Goal: Transaction & Acquisition: Purchase product/service

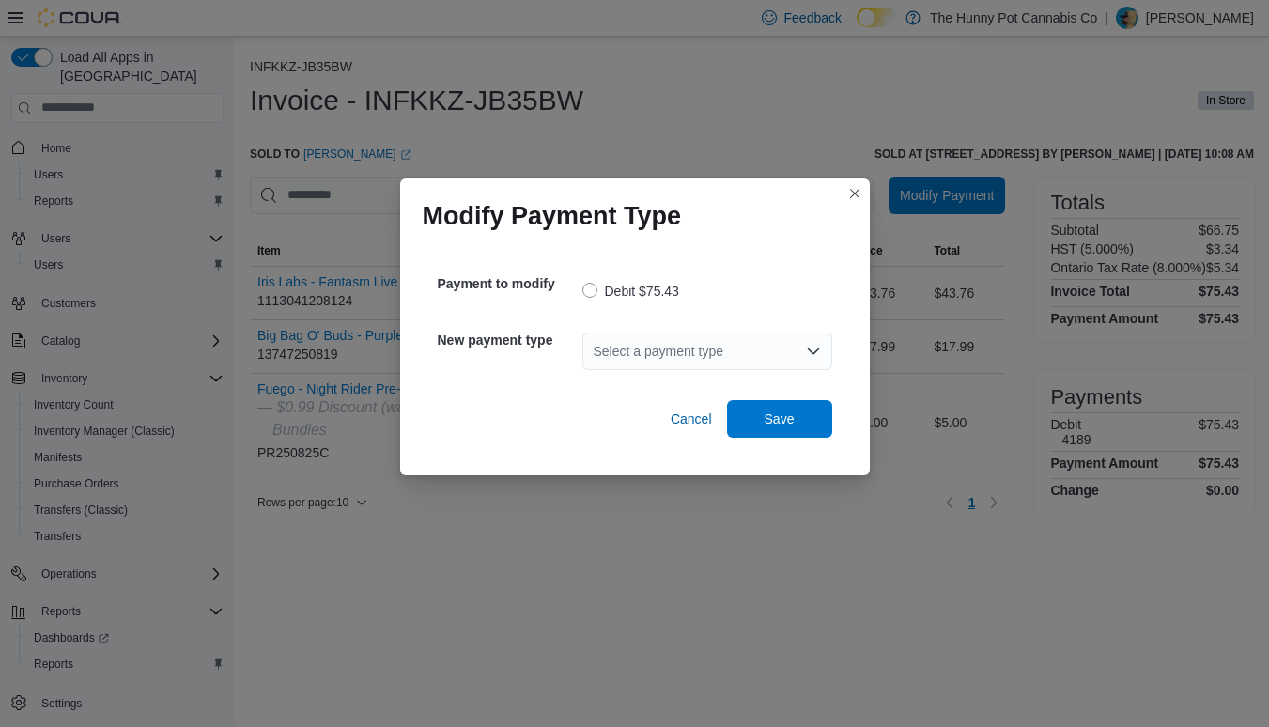
click at [766, 357] on div "Select a payment type" at bounding box center [707, 351] width 250 height 38
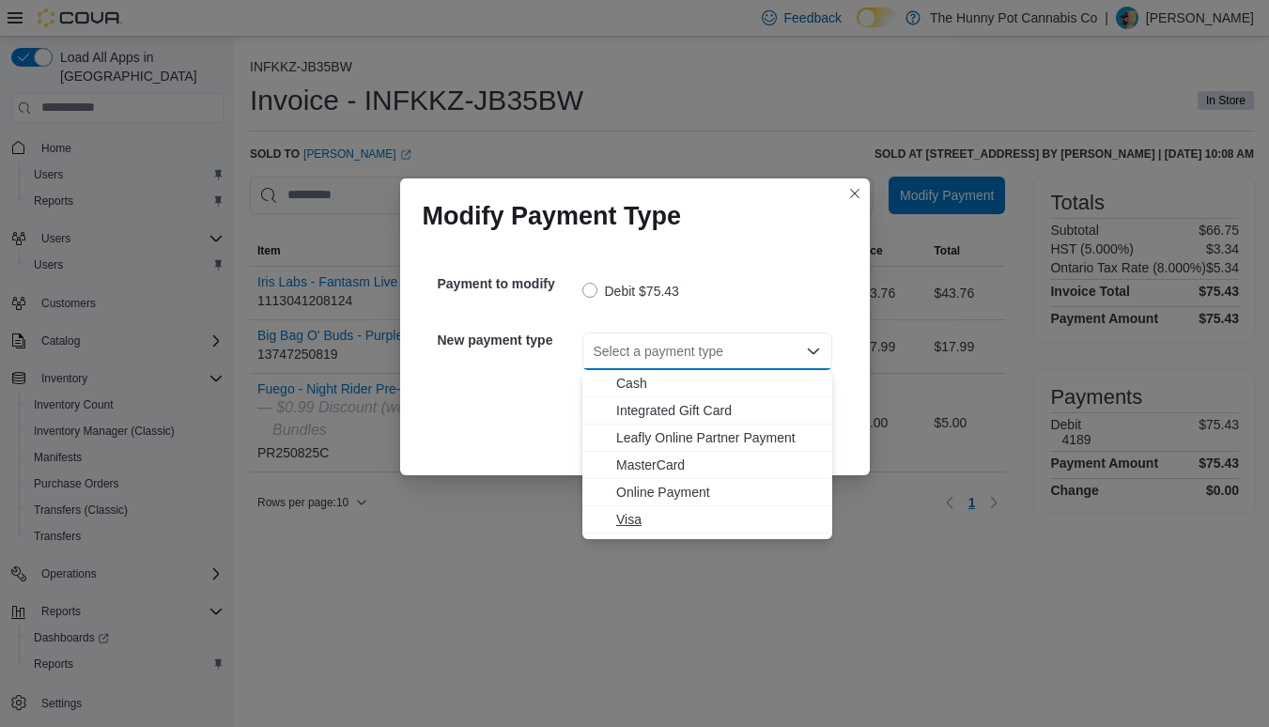
click at [637, 517] on span "Visa" at bounding box center [718, 519] width 205 height 19
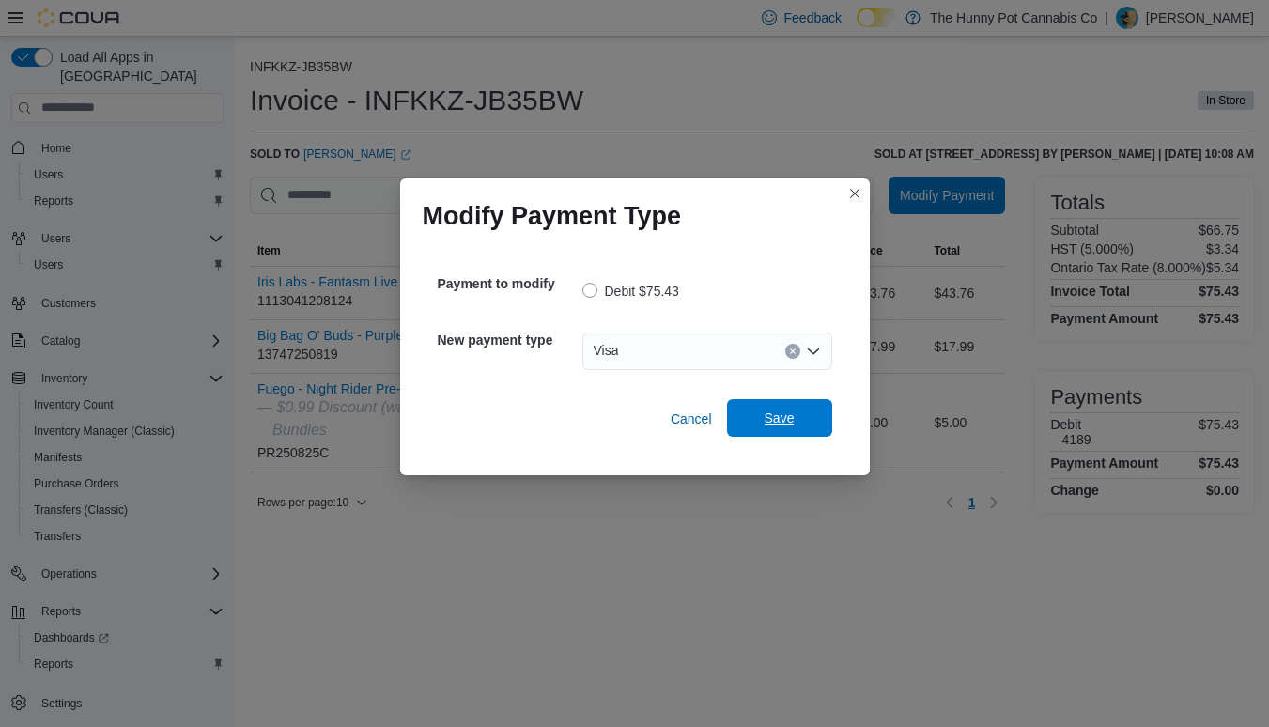
click at [768, 423] on span "Save" at bounding box center [779, 418] width 30 height 19
